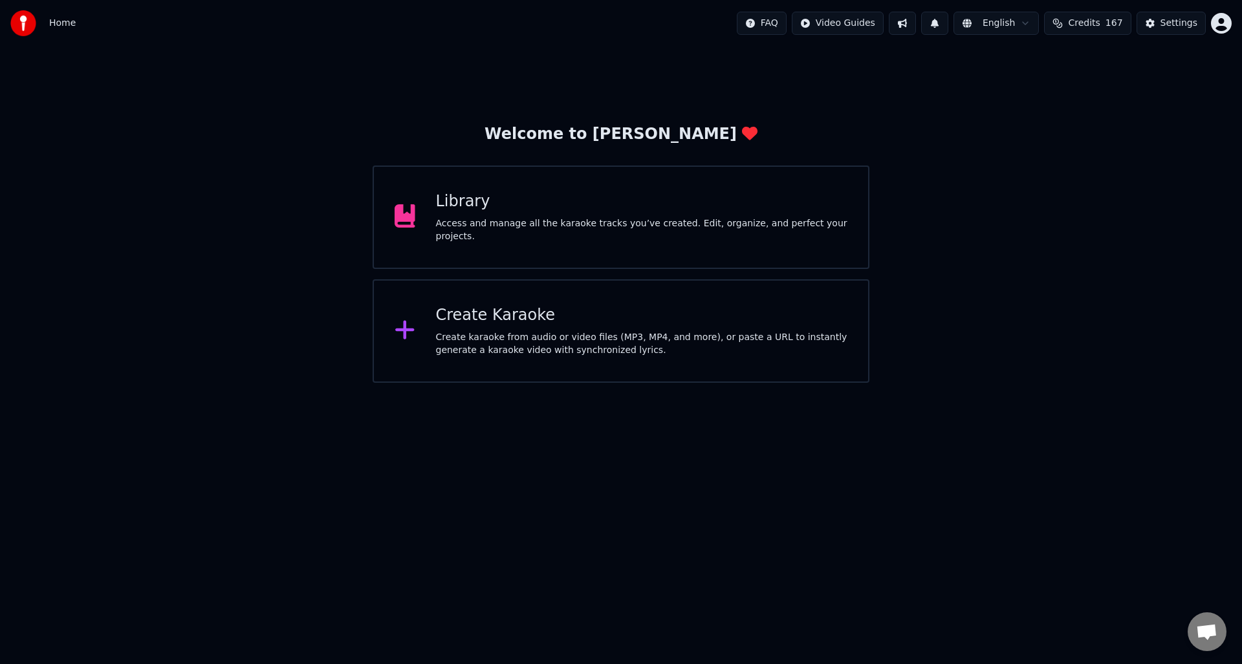
click at [594, 213] on div "Library Access and manage all the karaoke tracks you’ve created. Edit, organize…" at bounding box center [642, 217] width 412 height 52
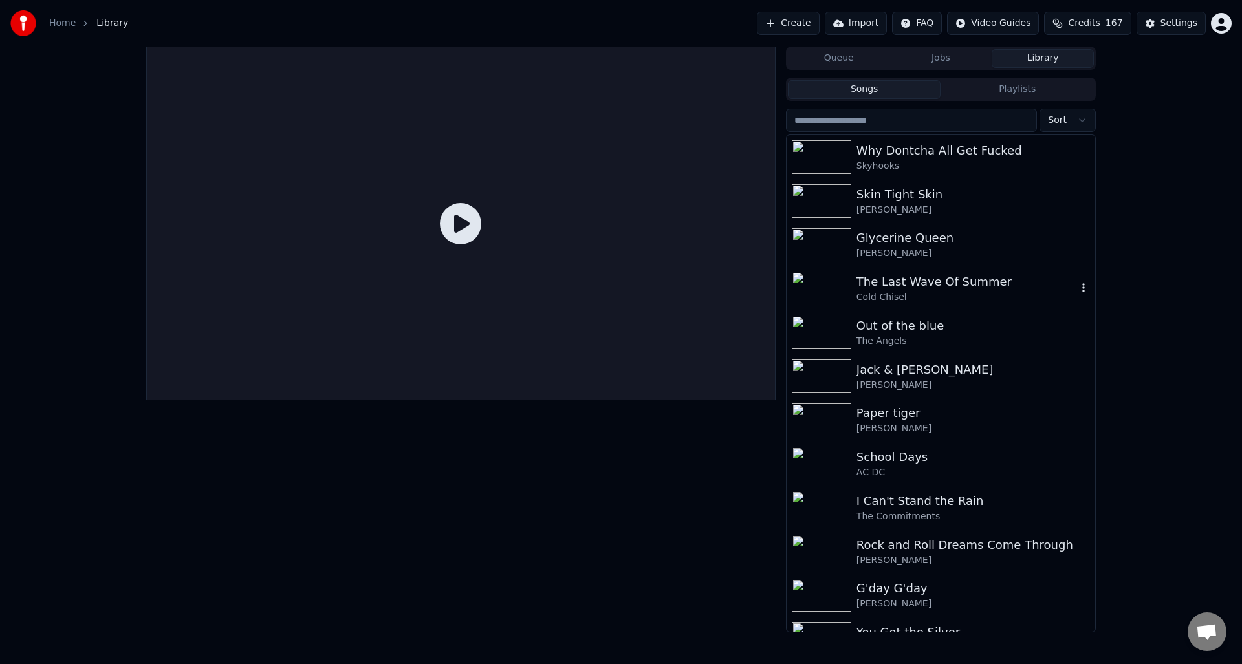
click at [957, 274] on div "The Last Wave Of Summer" at bounding box center [967, 282] width 221 height 18
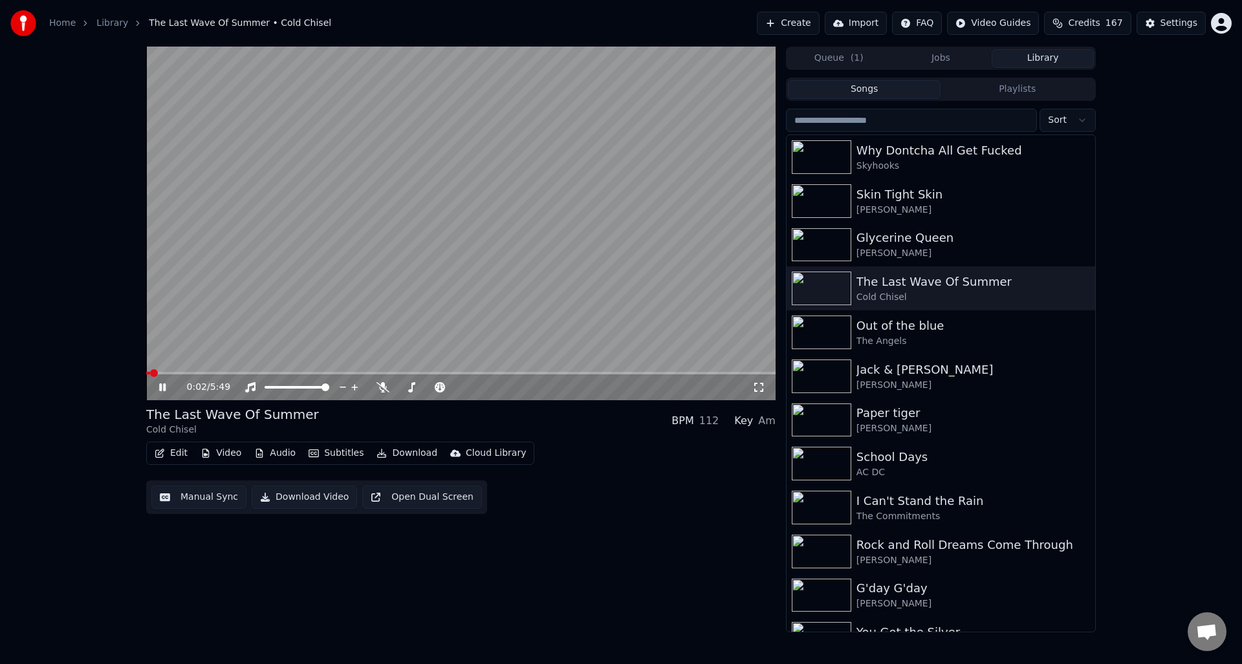
click at [159, 388] on icon at bounding box center [162, 388] width 6 height 8
click at [410, 454] on button "Download" at bounding box center [406, 453] width 71 height 18
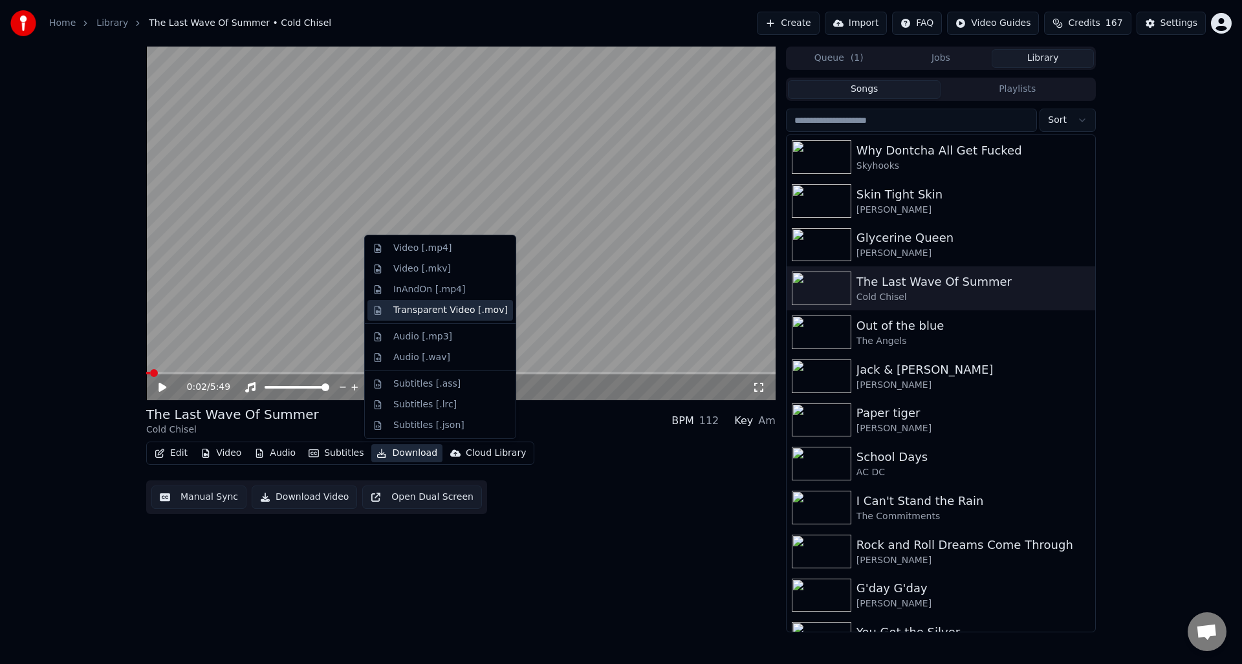
click at [425, 311] on div "Transparent Video [.mov]" at bounding box center [450, 310] width 115 height 13
